Goal: Transaction & Acquisition: Purchase product/service

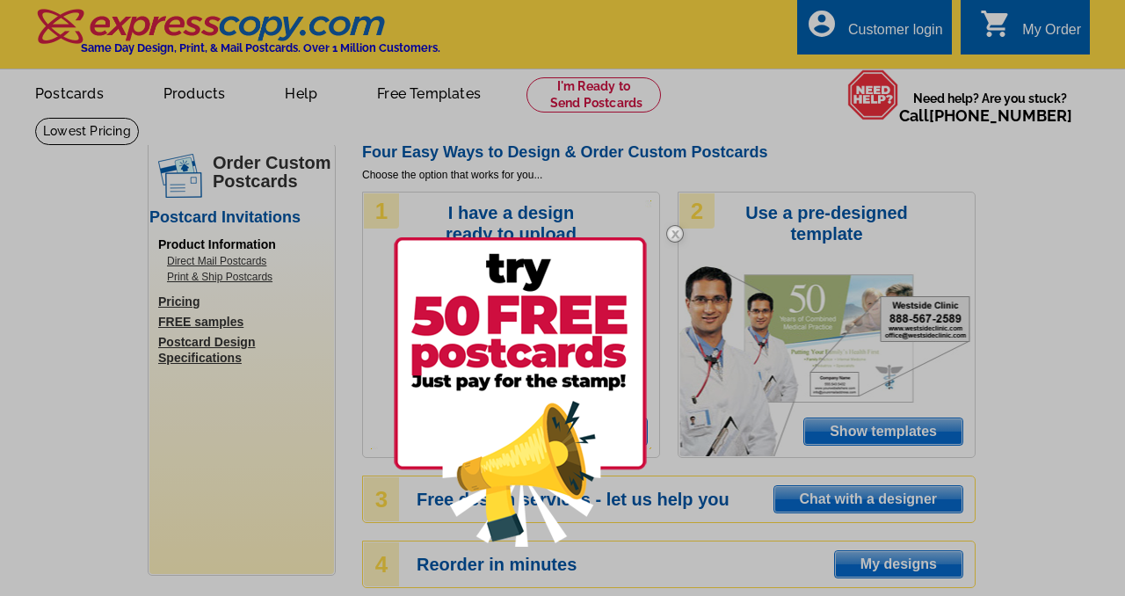
click at [1033, 175] on div at bounding box center [562, 298] width 1125 height 596
click at [722, 558] on div at bounding box center [562, 298] width 1125 height 596
click at [539, 448] on img at bounding box center [520, 391] width 253 height 309
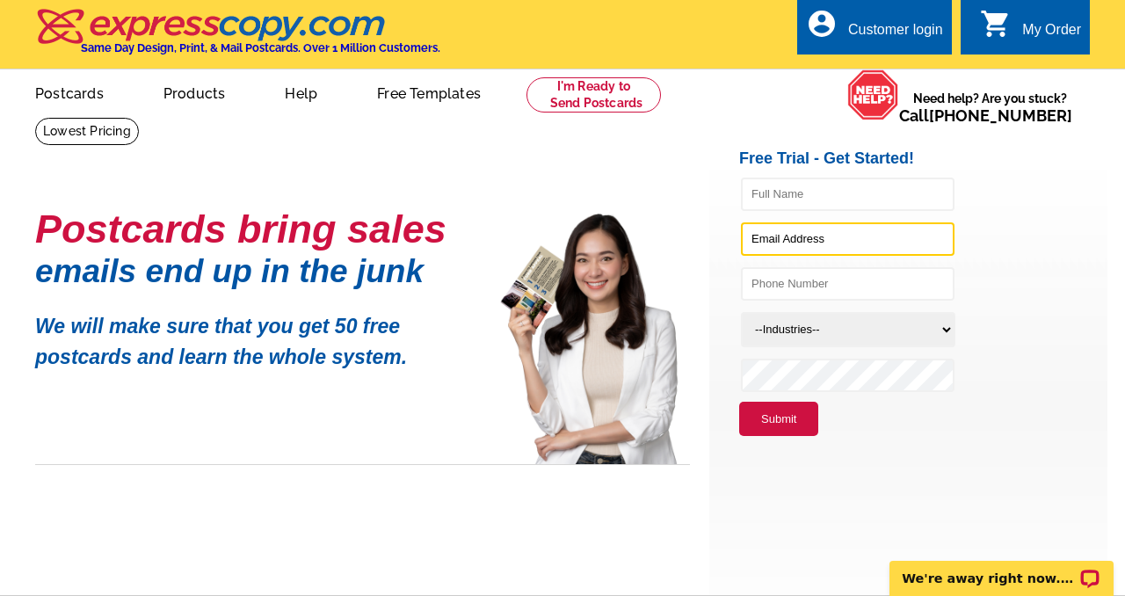
type input "[PERSON_NAME][EMAIL_ADDRESS][PERSON_NAME][DOMAIN_NAME]"
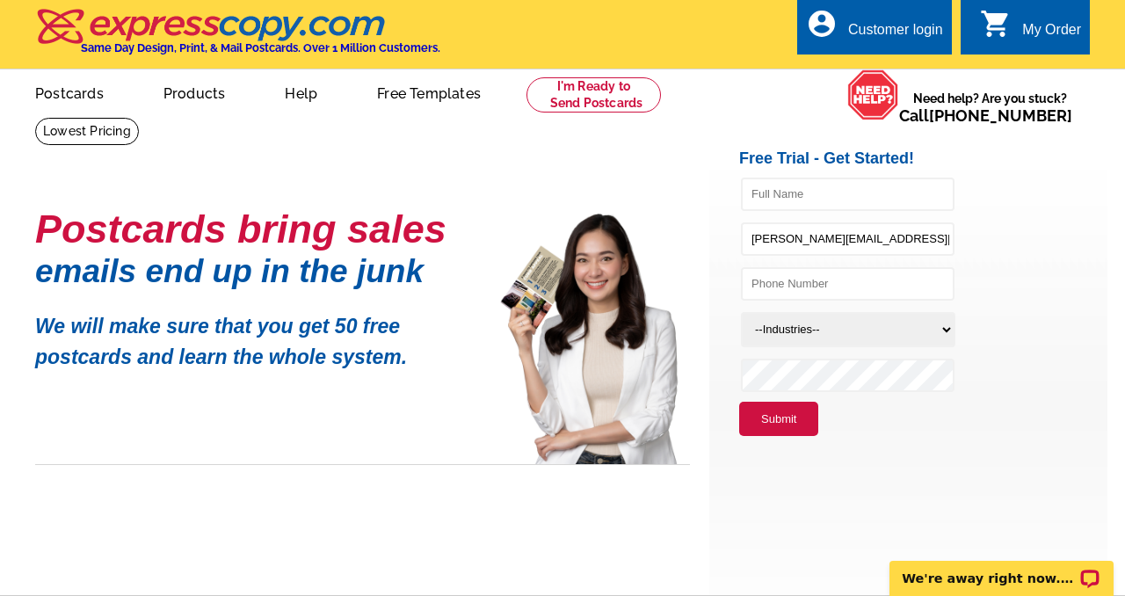
click at [783, 422] on button "Submit" at bounding box center [778, 419] width 79 height 35
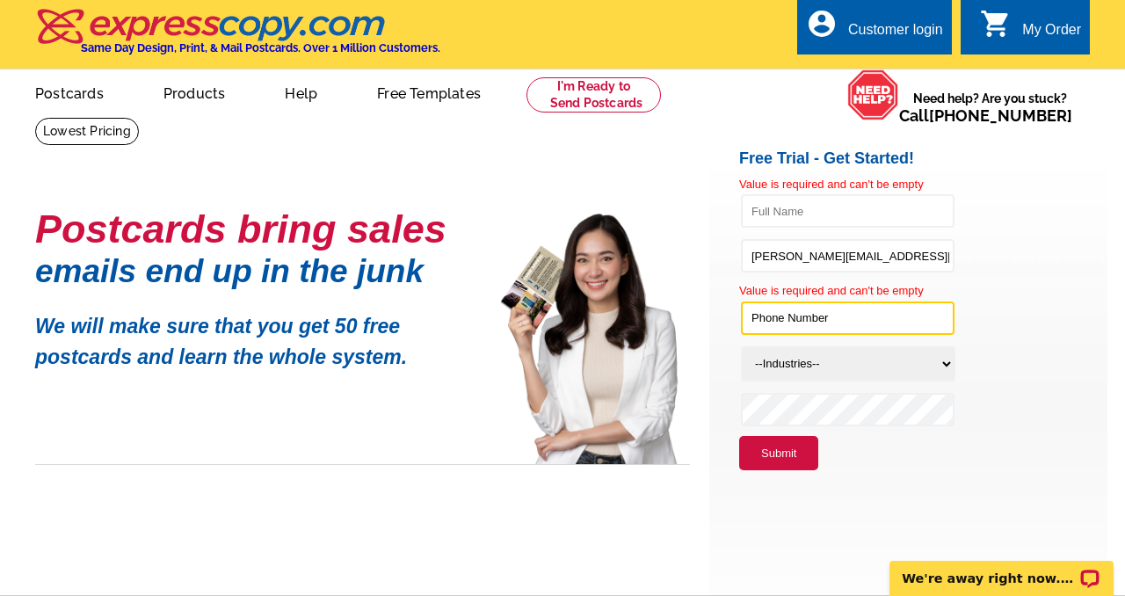
click at [796, 319] on input "text" at bounding box center [848, 318] width 214 height 33
type input "8507260848"
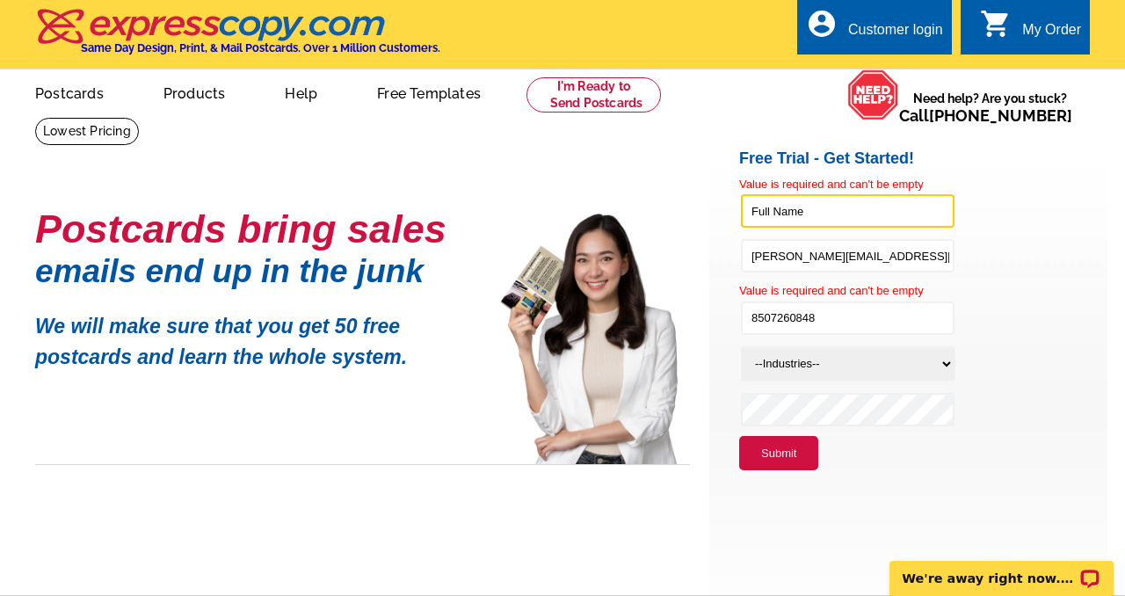
type input "susanne b bailey"
click at [950, 362] on select "--Industries-- Residential Real Estate Accounting Agriculture Architecture Arts…" at bounding box center [848, 363] width 215 height 35
select select "785"
click at [741, 346] on select "--Industries-- Residential Real Estate Accounting Agriculture Architecture Arts…" at bounding box center [848, 363] width 215 height 35
click at [776, 452] on button "Submit" at bounding box center [778, 453] width 79 height 35
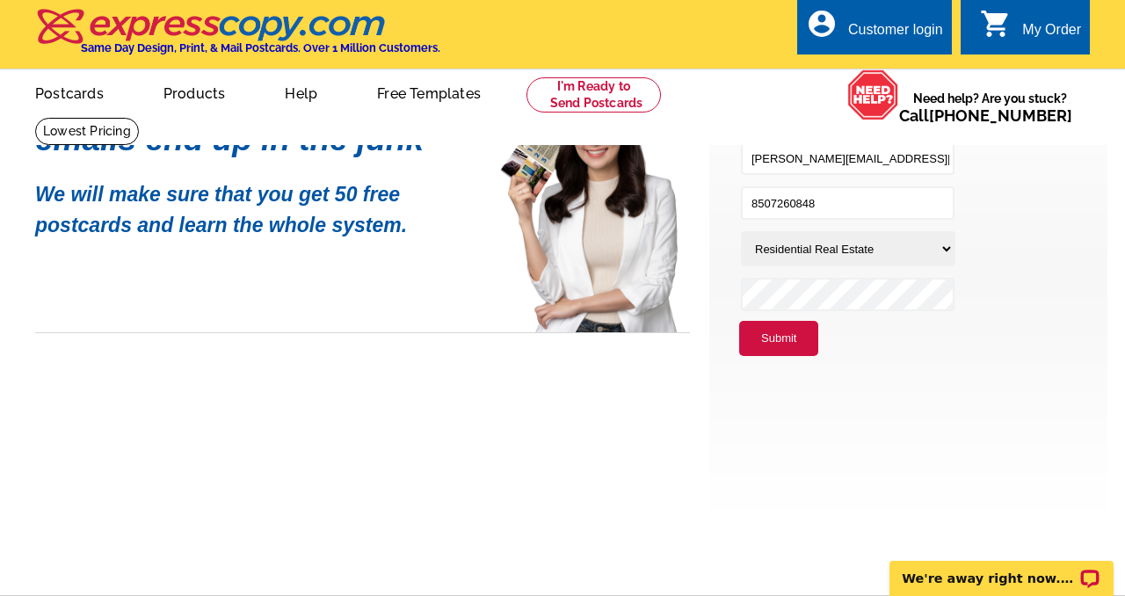
click at [878, 22] on div "Customer login" at bounding box center [895, 34] width 95 height 25
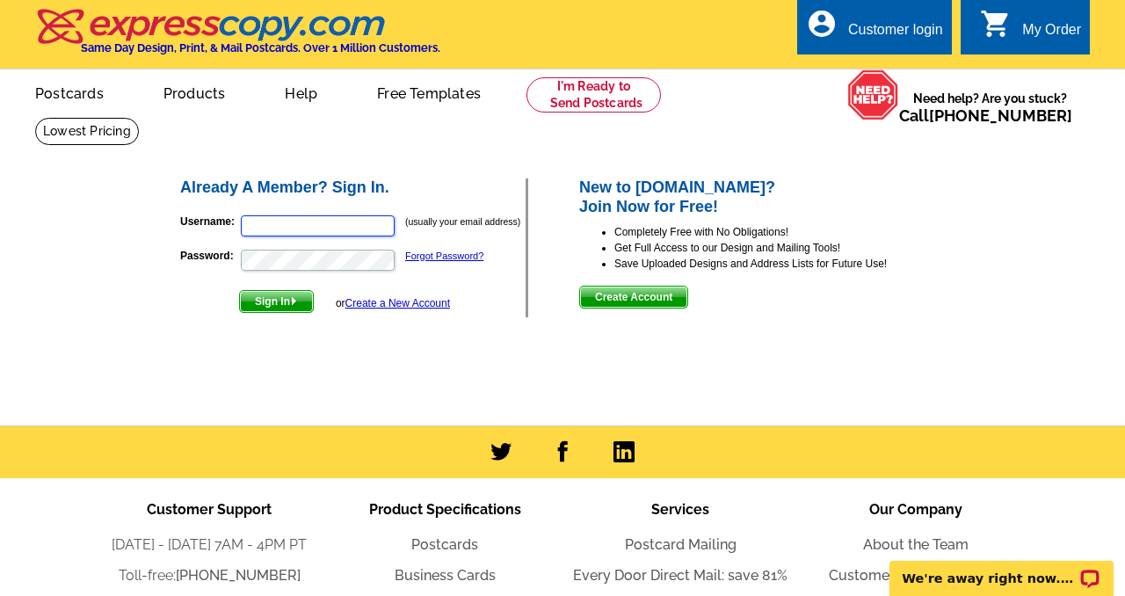
type input "[PERSON_NAME][EMAIL_ADDRESS][PERSON_NAME][DOMAIN_NAME]"
click at [285, 302] on span "Sign In" at bounding box center [276, 301] width 73 height 21
